Goal: Consume media (video, audio): Consume media (video, audio)

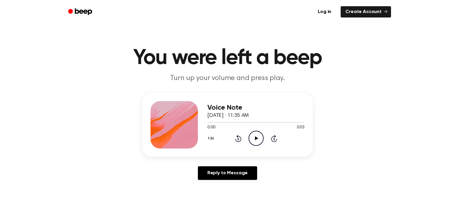
click at [251, 140] on icon "Play Audio" at bounding box center [256, 138] width 15 height 15
click at [261, 143] on icon "Play Audio" at bounding box center [256, 138] width 15 height 15
click at [253, 134] on icon "Play Audio" at bounding box center [256, 138] width 15 height 15
click at [253, 134] on icon "Pause Audio" at bounding box center [256, 138] width 15 height 15
click at [253, 134] on icon "Play Audio" at bounding box center [256, 138] width 15 height 15
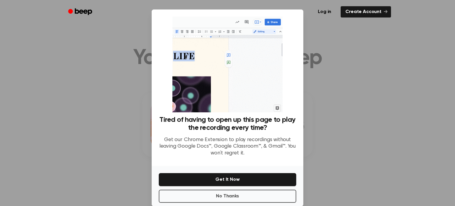
click at [253, 134] on div "Tired of having to open up this page to play the recording every time? Get our …" at bounding box center [228, 139] width 138 height 46
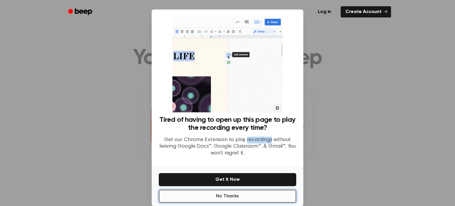
click at [258, 198] on button "No Thanks" at bounding box center [228, 196] width 138 height 13
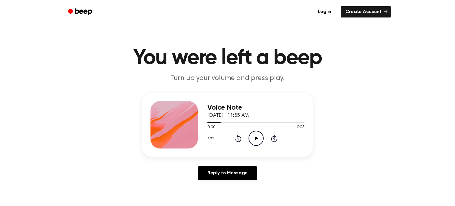
click at [252, 133] on icon "Play Audio" at bounding box center [256, 138] width 15 height 15
click at [257, 138] on icon at bounding box center [256, 138] width 3 height 4
click at [258, 139] on icon "Play Audio" at bounding box center [256, 138] width 15 height 15
click at [258, 138] on icon "Play Audio" at bounding box center [256, 138] width 15 height 15
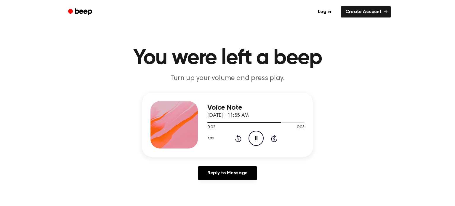
click at [238, 137] on icon "Rewind 5 seconds" at bounding box center [238, 139] width 7 height 8
click at [271, 138] on icon at bounding box center [274, 138] width 6 height 7
click at [237, 140] on icon "Rewind 5 seconds" at bounding box center [238, 139] width 7 height 8
click at [238, 138] on icon at bounding box center [237, 139] width 1 height 2
click at [258, 138] on icon "Play Audio" at bounding box center [256, 138] width 15 height 15
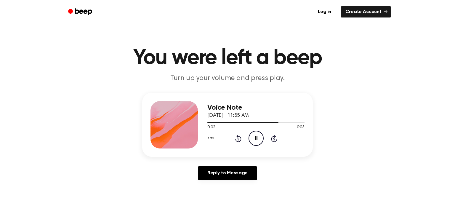
click at [236, 138] on icon "Rewind 5 seconds" at bounding box center [238, 139] width 7 height 8
click at [235, 138] on icon "Rewind 5 seconds" at bounding box center [238, 139] width 7 height 8
click at [235, 137] on icon "Rewind 5 seconds" at bounding box center [238, 139] width 7 height 8
click at [236, 138] on icon "Rewind 5 seconds" at bounding box center [238, 139] width 7 height 8
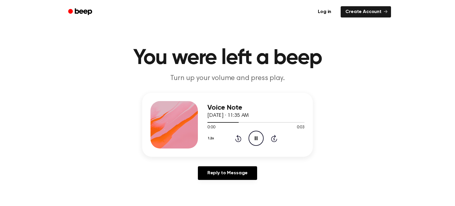
click at [236, 138] on icon "Rewind 5 seconds" at bounding box center [238, 139] width 7 height 8
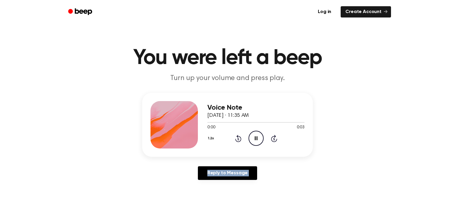
click at [236, 138] on icon "Rewind 5 seconds" at bounding box center [238, 139] width 7 height 8
click at [236, 137] on icon "Rewind 5 seconds" at bounding box center [238, 139] width 7 height 8
click at [236, 139] on icon at bounding box center [238, 138] width 6 height 7
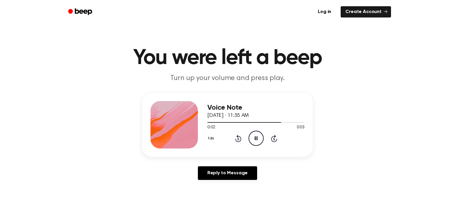
click at [236, 139] on icon at bounding box center [238, 138] width 6 height 7
click at [236, 140] on icon at bounding box center [238, 138] width 6 height 7
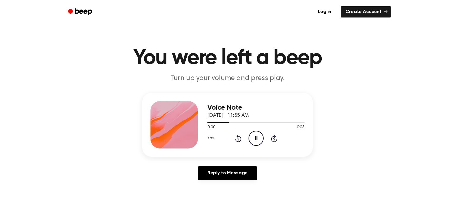
click at [236, 140] on icon at bounding box center [238, 138] width 6 height 7
click at [235, 139] on icon at bounding box center [238, 138] width 6 height 7
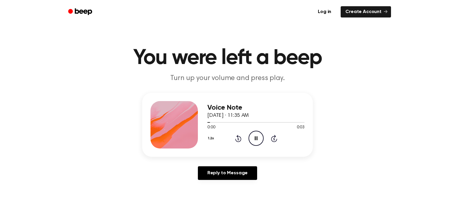
click at [235, 139] on icon at bounding box center [238, 138] width 6 height 7
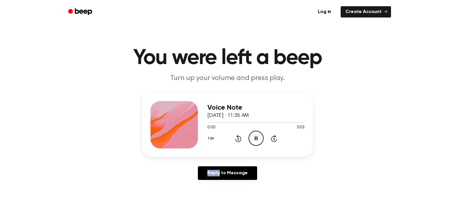
click at [235, 139] on icon at bounding box center [238, 138] width 6 height 7
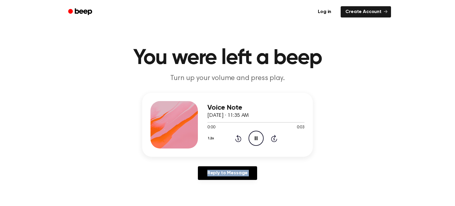
click at [235, 139] on icon at bounding box center [238, 138] width 6 height 7
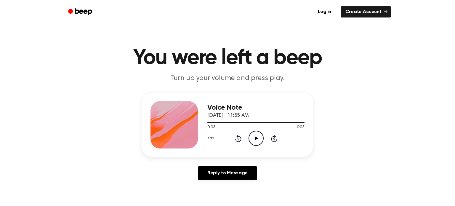
click at [258, 140] on icon "Play Audio" at bounding box center [256, 138] width 15 height 15
click at [261, 137] on icon "Play Audio" at bounding box center [256, 138] width 15 height 15
click at [251, 143] on icon "Play Audio" at bounding box center [256, 138] width 15 height 15
